Goal: Obtain resource: Obtain resource

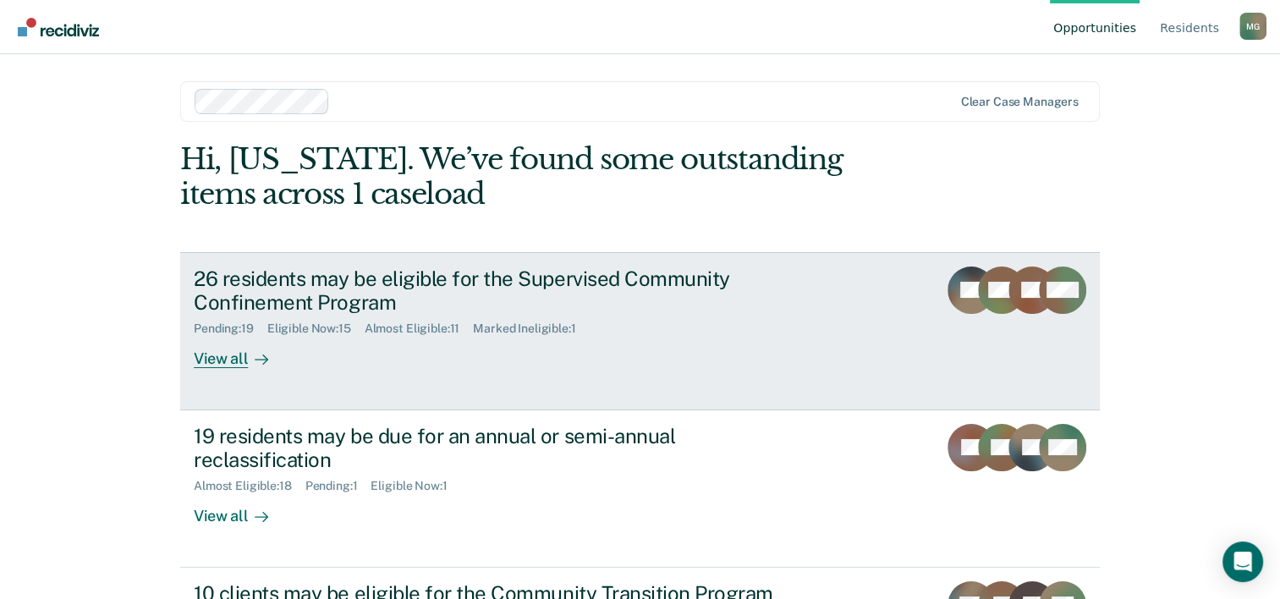
click at [200, 365] on div "View all" at bounding box center [241, 352] width 95 height 33
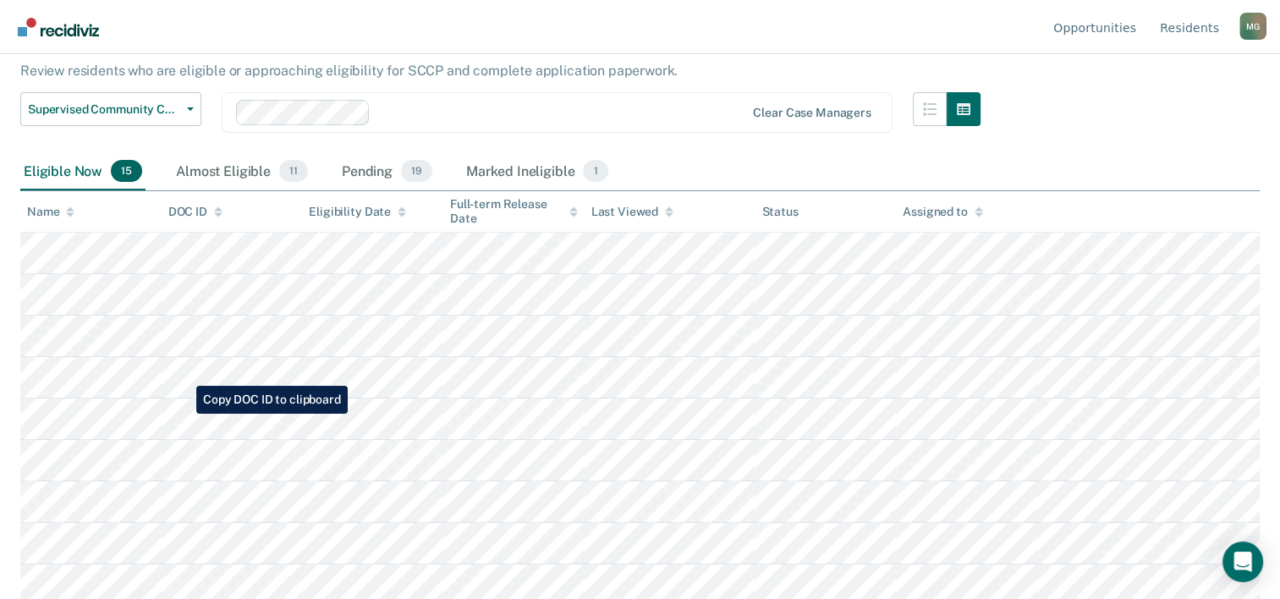
scroll to position [169, 0]
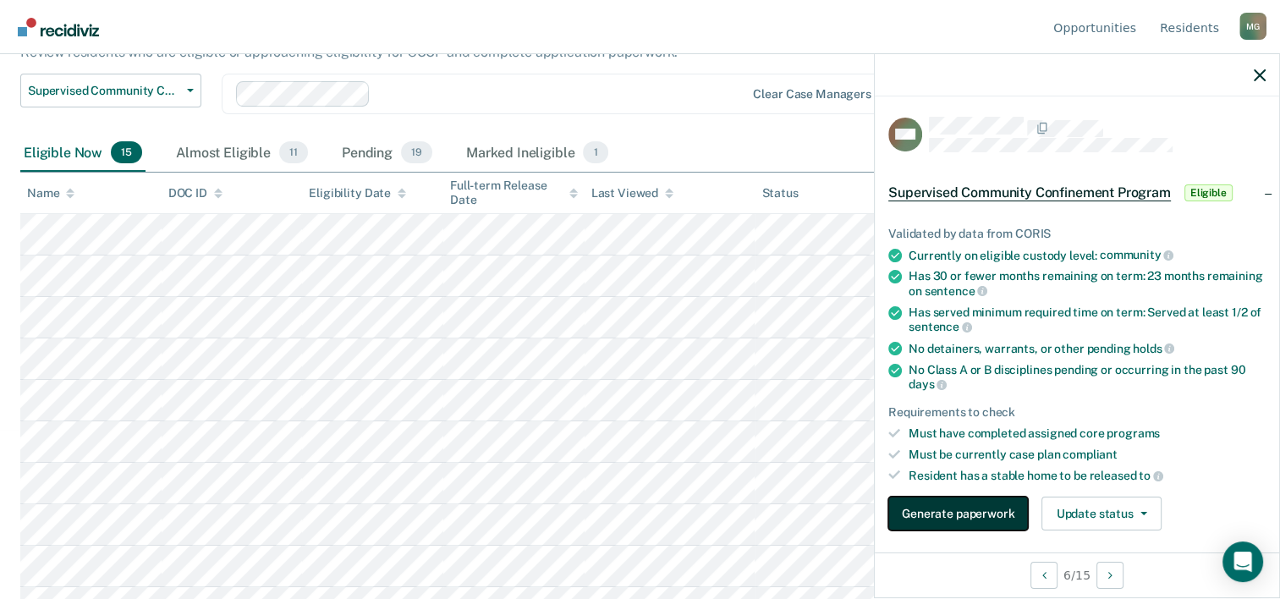
click at [949, 506] on button "Generate paperwork" at bounding box center [958, 514] width 140 height 34
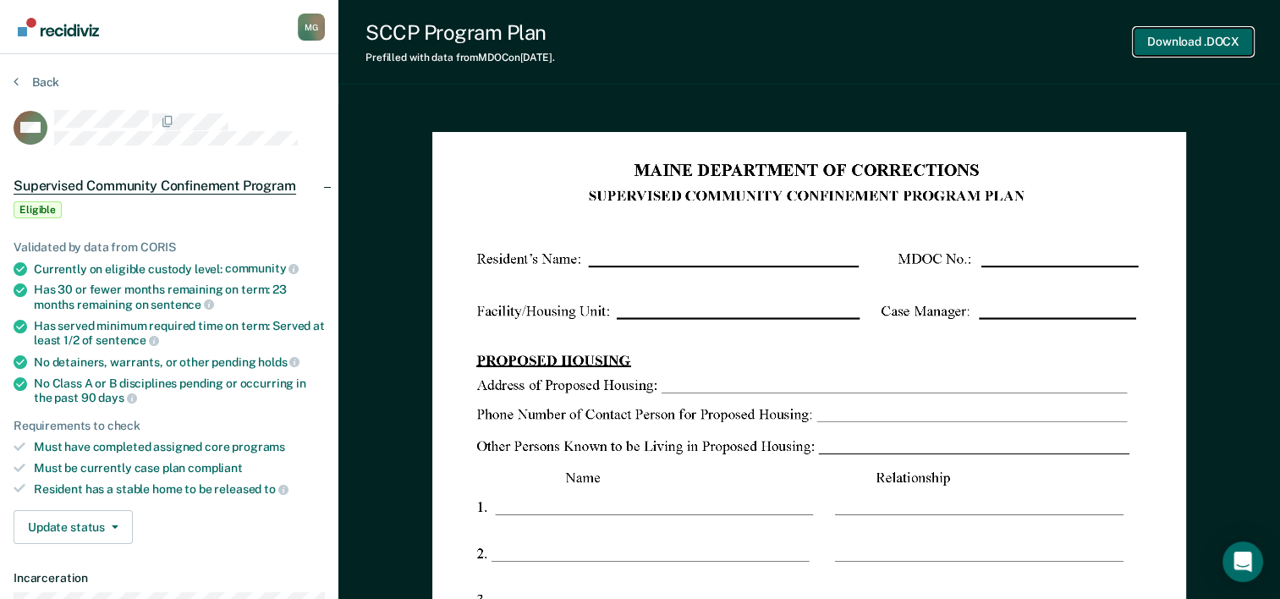
click at [1171, 41] on button "Download .DOCX" at bounding box center [1193, 42] width 119 height 28
